Goal: Task Accomplishment & Management: Use online tool/utility

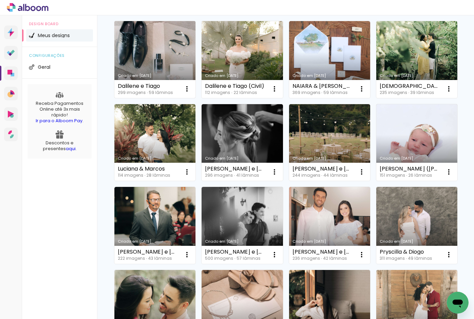
scroll to position [227, 0]
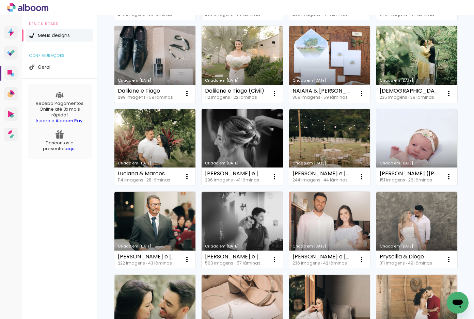
click at [192, 82] on div "Criado em [DATE]" at bounding box center [155, 81] width 74 height 4
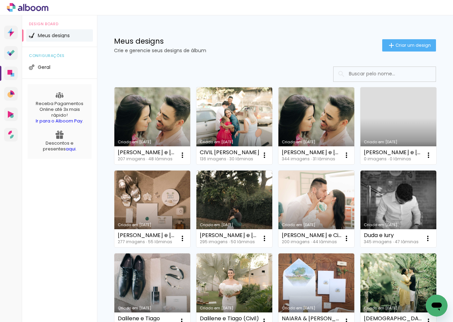
click at [365, 76] on input at bounding box center [394, 74] width 97 height 14
click at [406, 44] on span "Criar um design" at bounding box center [413, 45] width 35 height 4
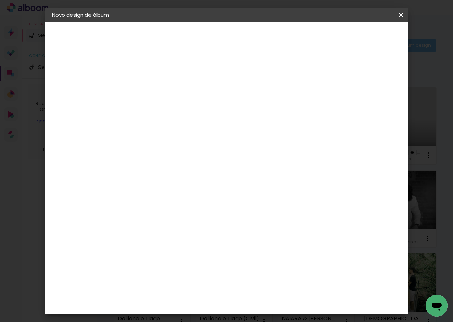
click at [183, 81] on div at bounding box center [163, 91] width 39 height 51
click at [163, 92] on input at bounding box center [163, 91] width 0 height 11
type input "Letícia e Augusto"
type paper-input "Letícia e Augusto"
click at [233, 41] on paper-button "Avançar" at bounding box center [216, 36] width 33 height 12
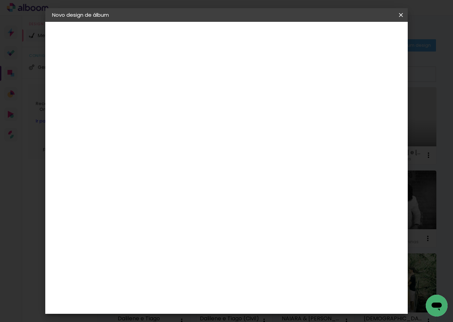
scroll to position [1440, 0]
click at [291, 32] on paper-button "Avançar" at bounding box center [273, 36] width 33 height 12
click at [209, 221] on span "25 × 25" at bounding box center [194, 228] width 32 height 14
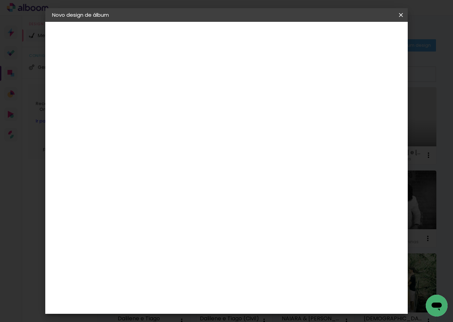
click at [275, 30] on paper-button "Avançar" at bounding box center [257, 36] width 33 height 12
